Goal: Obtain resource: Download file/media

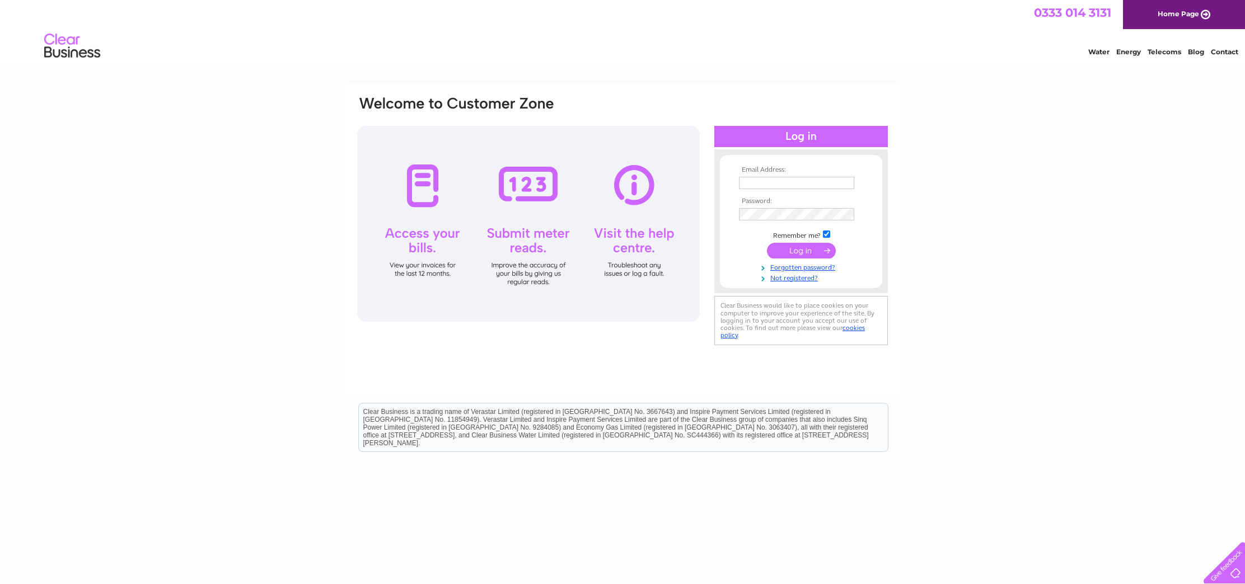
type input "[EMAIL_ADDRESS][DOMAIN_NAME]"
click at [801, 252] on input "submit" at bounding box center [801, 251] width 69 height 16
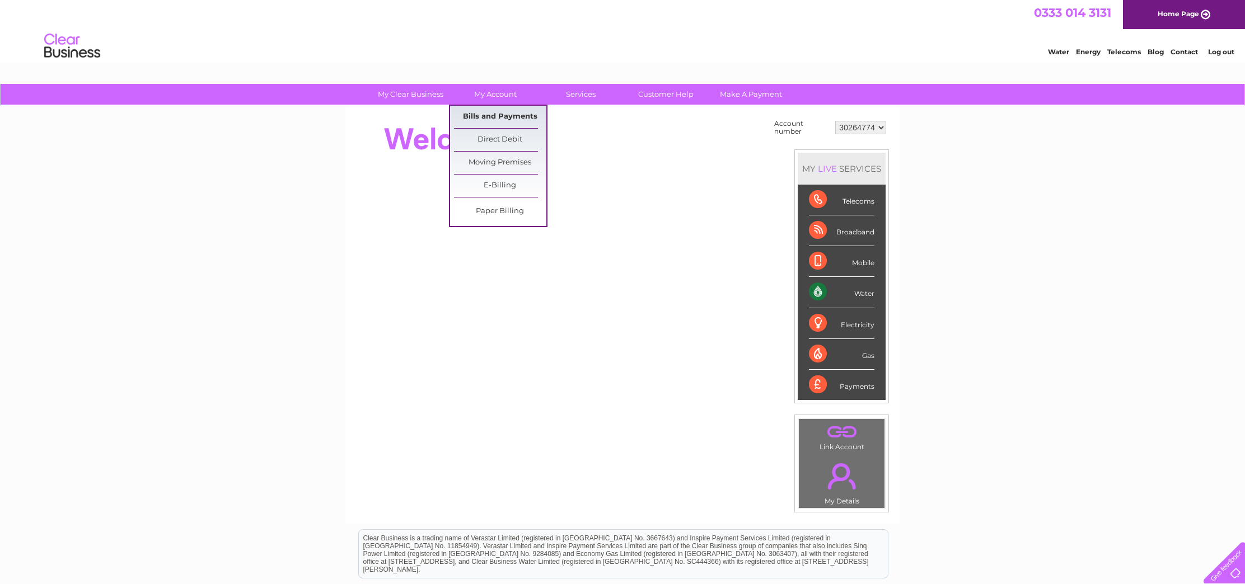
click at [505, 113] on link "Bills and Payments" at bounding box center [500, 117] width 92 height 22
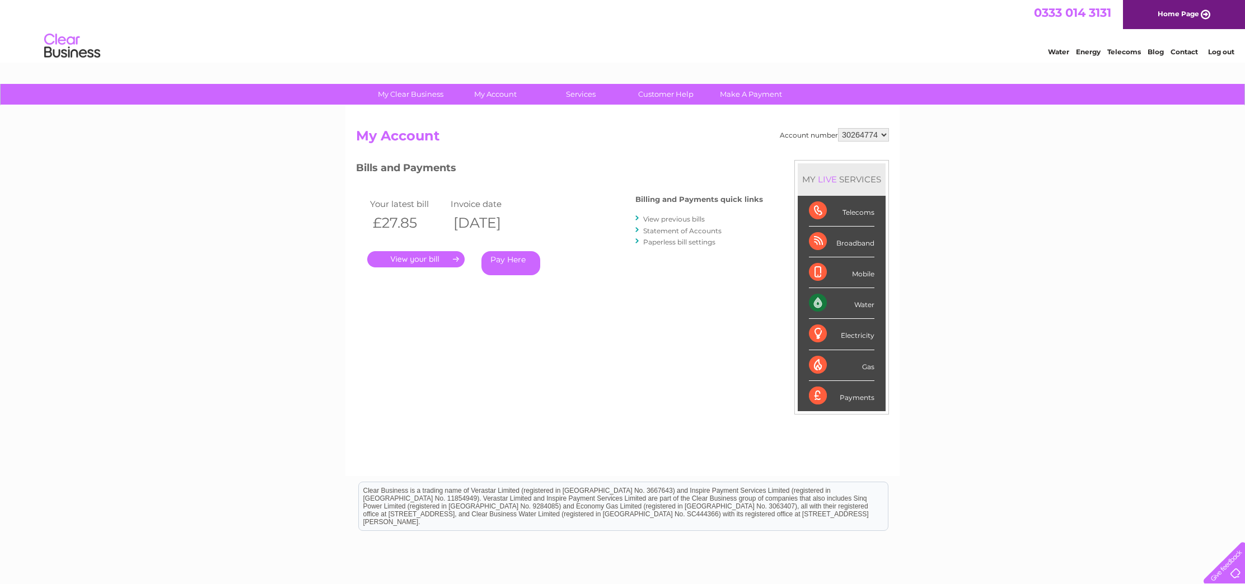
click at [442, 257] on link "." at bounding box center [415, 259] width 97 height 16
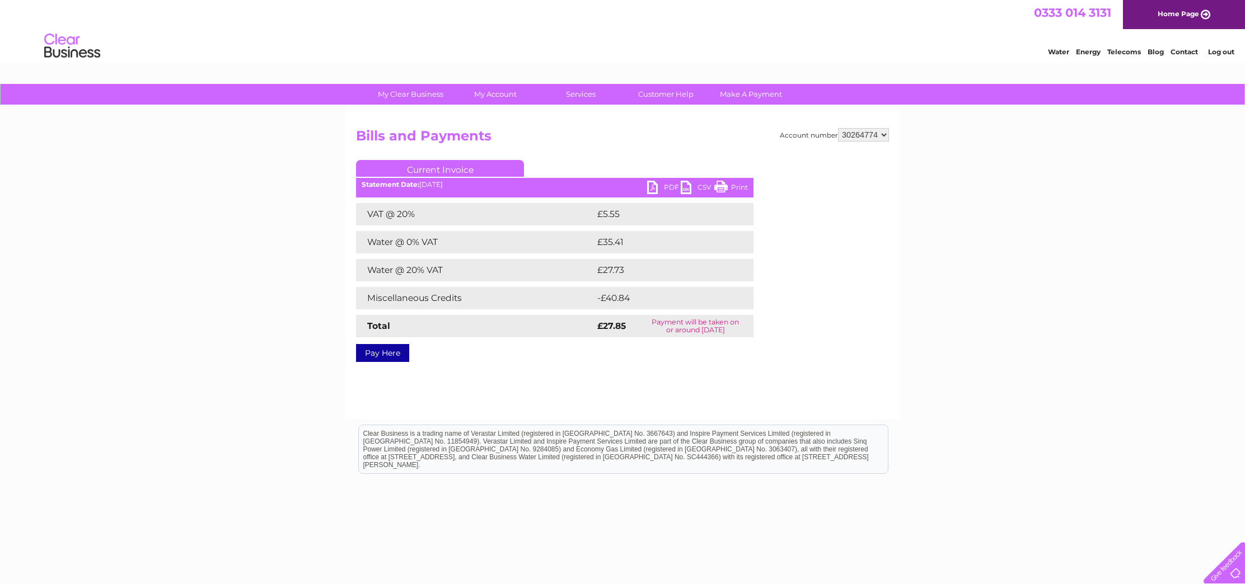
click at [653, 189] on link "PDF" at bounding box center [664, 189] width 34 height 16
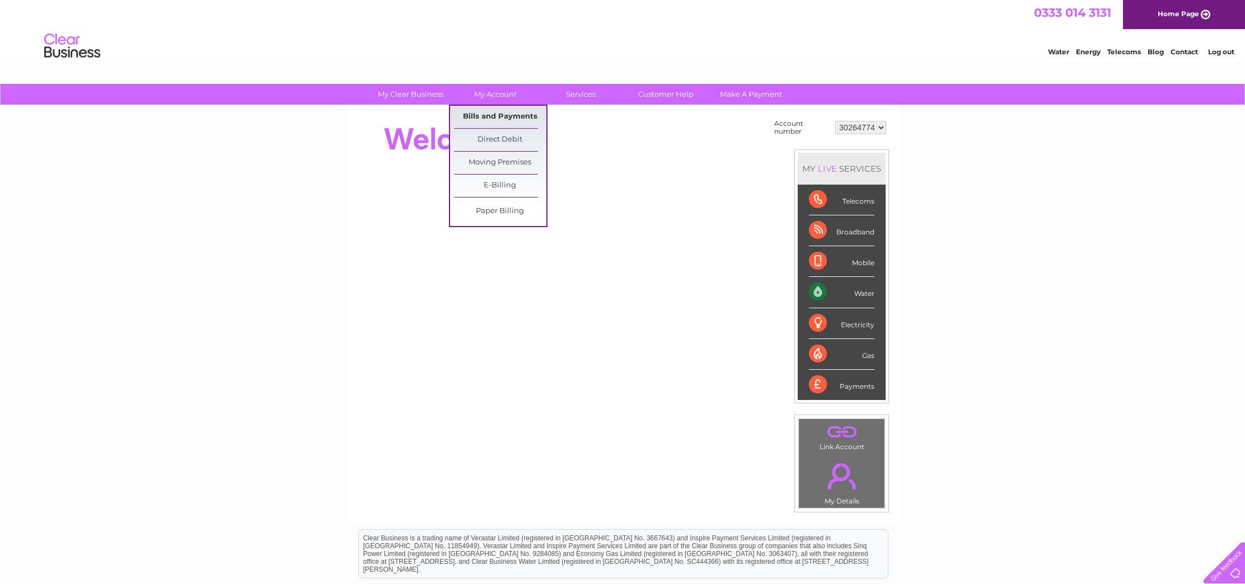
click at [501, 114] on link "Bills and Payments" at bounding box center [500, 117] width 92 height 22
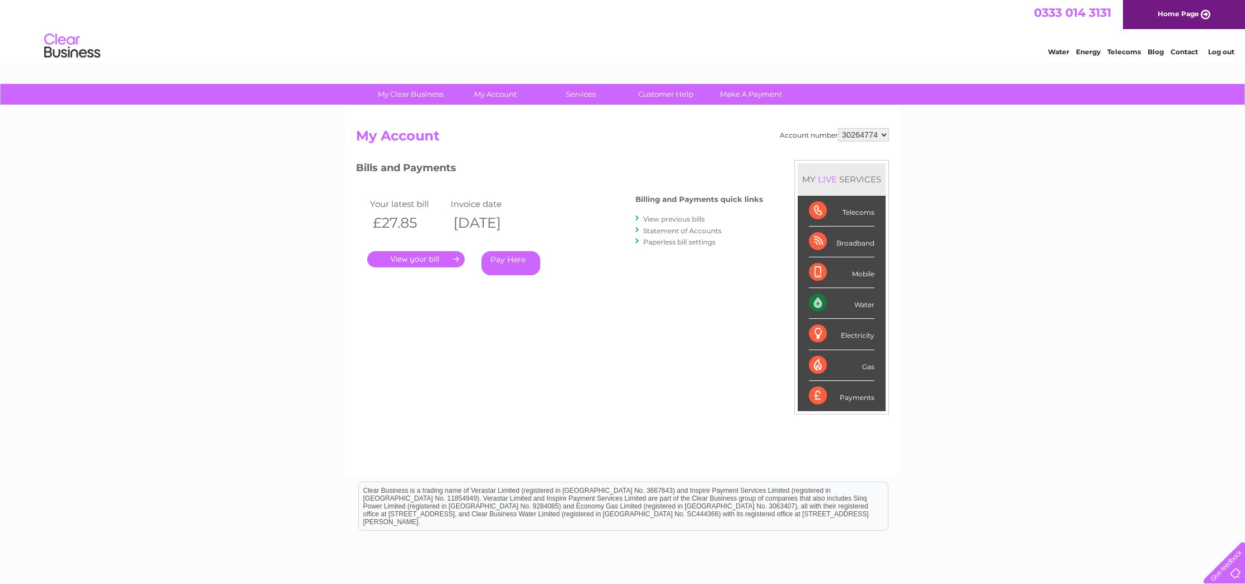
click at [663, 219] on link "View previous bills" at bounding box center [674, 219] width 62 height 8
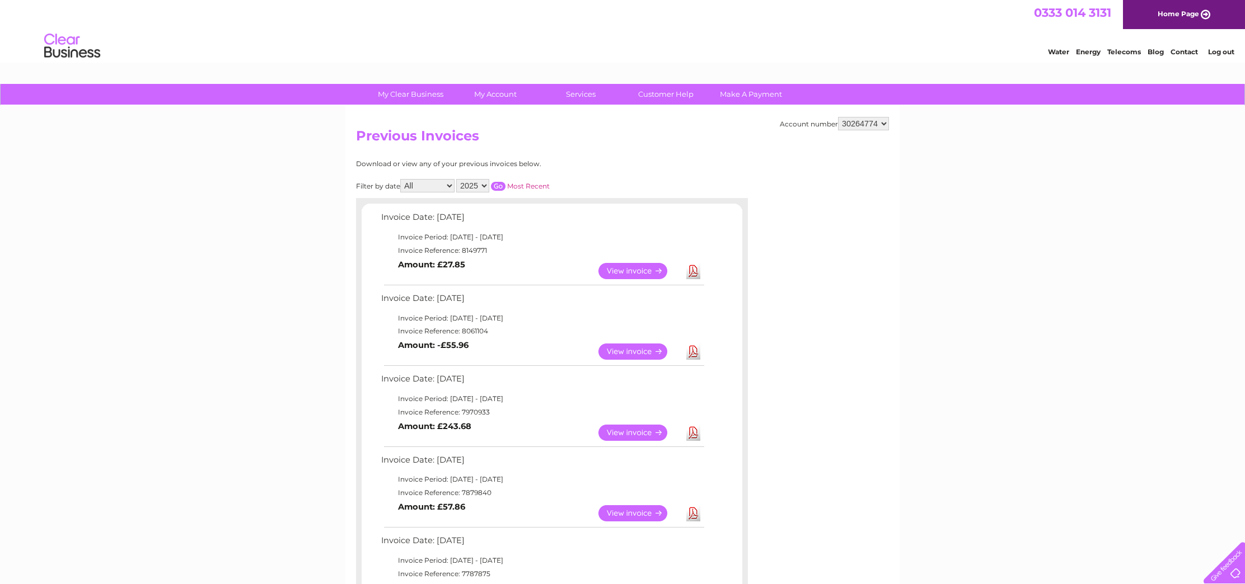
click at [644, 433] on link "View" at bounding box center [639, 433] width 82 height 16
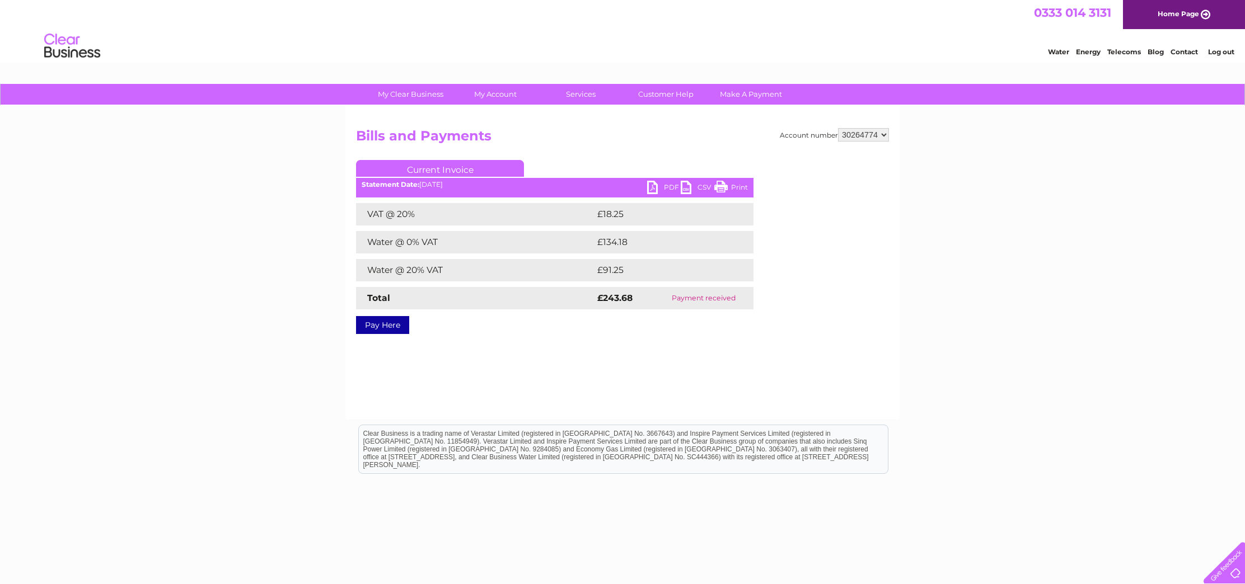
click at [651, 186] on link "PDF" at bounding box center [664, 189] width 34 height 16
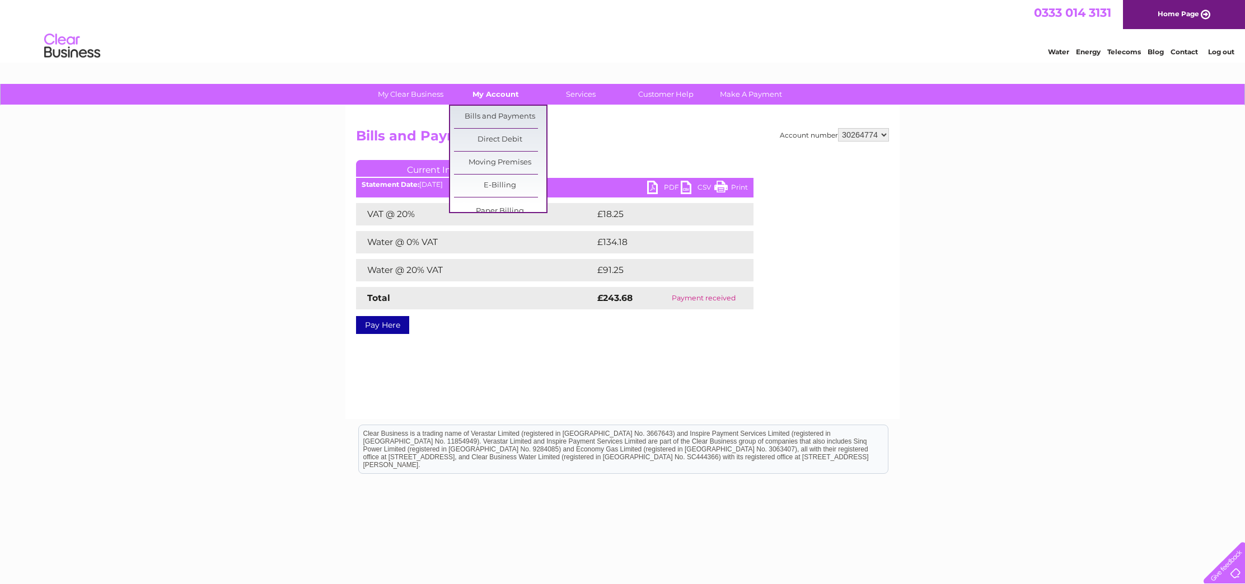
click at [493, 92] on link "My Account" at bounding box center [495, 94] width 92 height 21
click at [493, 116] on link "Bills and Payments" at bounding box center [500, 117] width 92 height 22
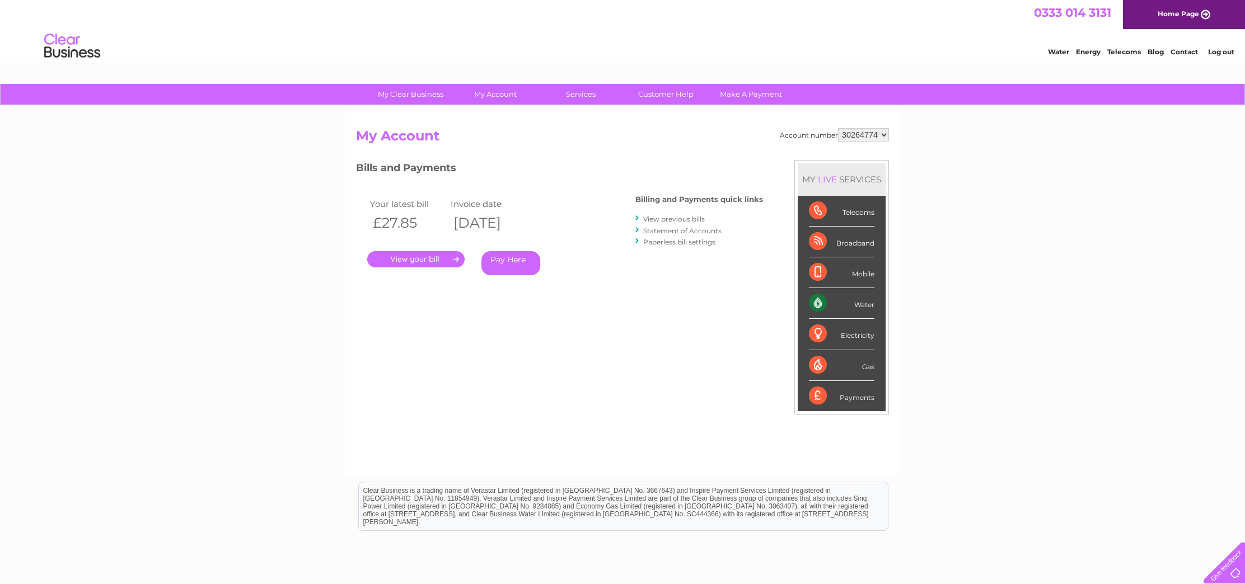
click at [656, 217] on link "View previous bills" at bounding box center [674, 219] width 62 height 8
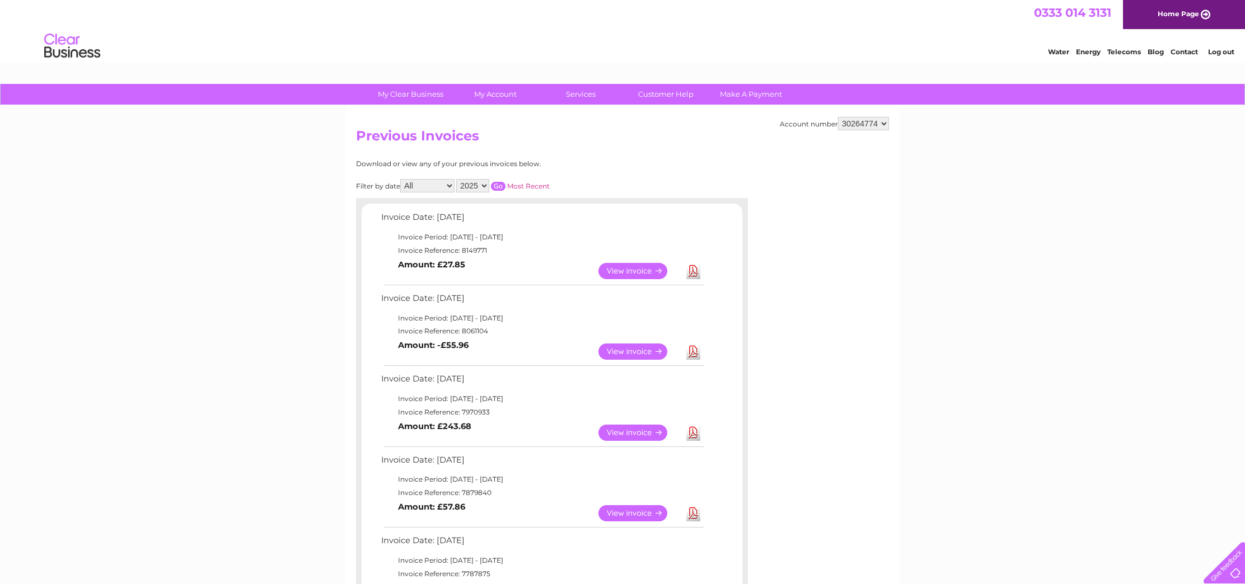
click at [648, 349] on link "View" at bounding box center [639, 352] width 82 height 16
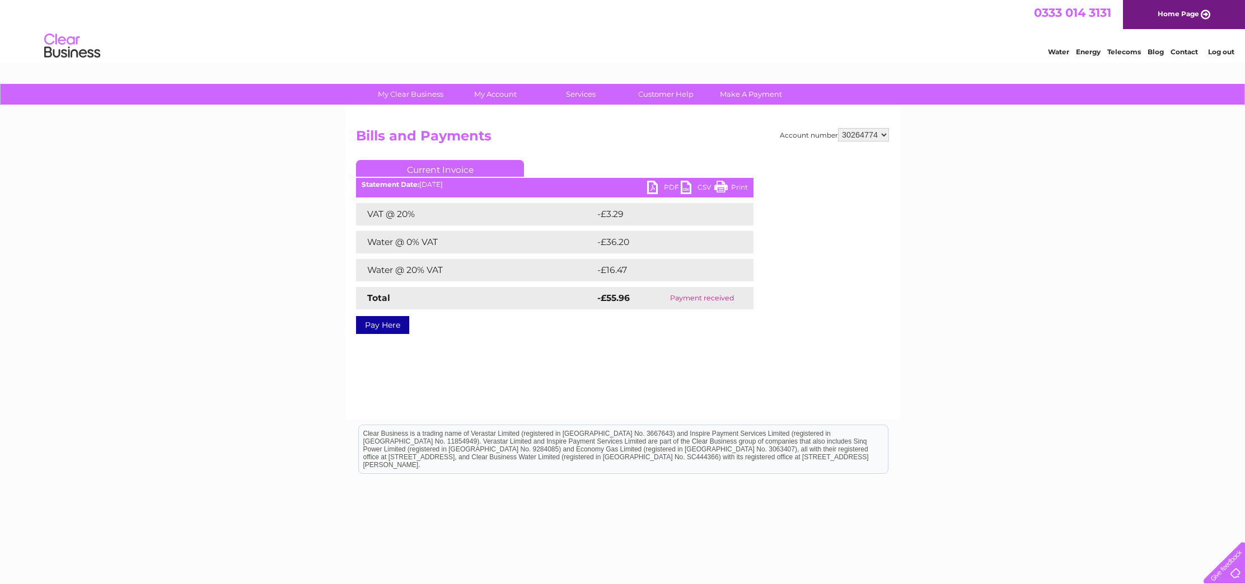
click at [651, 186] on link "PDF" at bounding box center [664, 189] width 34 height 16
